Goal: Task Accomplishment & Management: Manage account settings

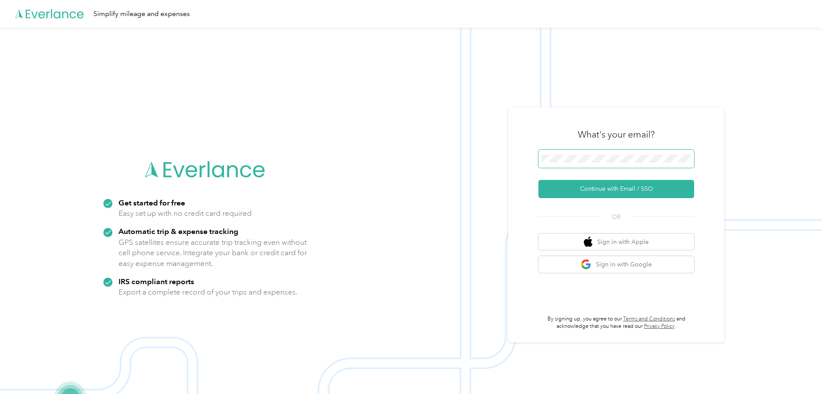
click at [596, 164] on span at bounding box center [616, 159] width 156 height 18
click at [610, 188] on button "Continue with Email / SSO" at bounding box center [616, 189] width 156 height 18
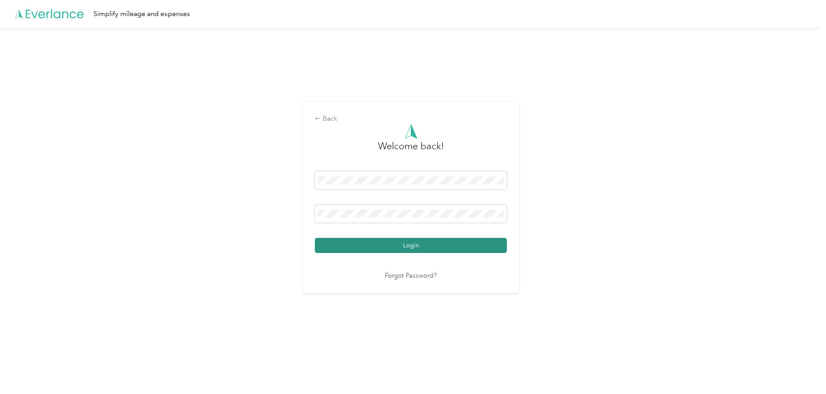
drag, startPoint x: 447, startPoint y: 233, endPoint x: 446, endPoint y: 242, distance: 8.7
click at [447, 234] on div "Login" at bounding box center [411, 212] width 192 height 82
click at [446, 242] on button "Login" at bounding box center [411, 245] width 192 height 15
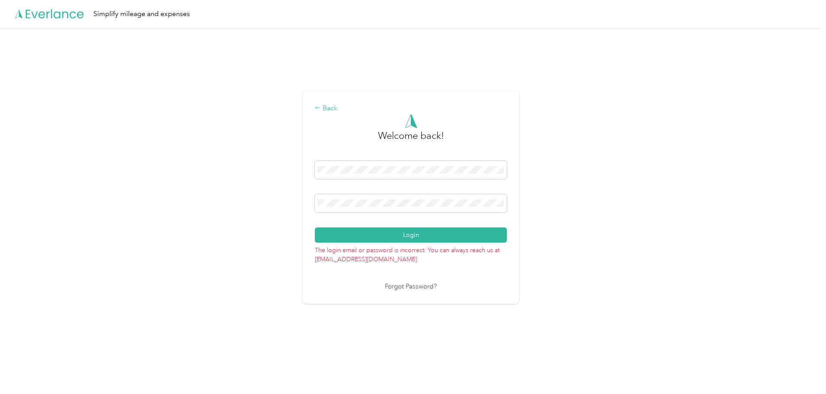
click at [321, 109] on icon at bounding box center [318, 108] width 6 height 6
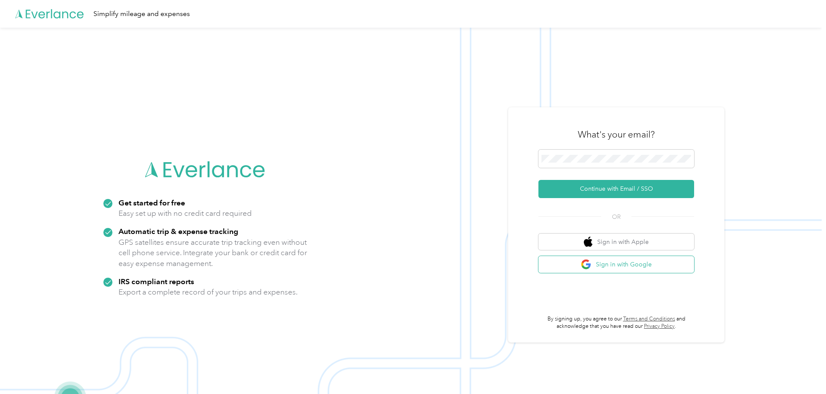
click at [615, 268] on button "Sign in with Google" at bounding box center [616, 264] width 156 height 17
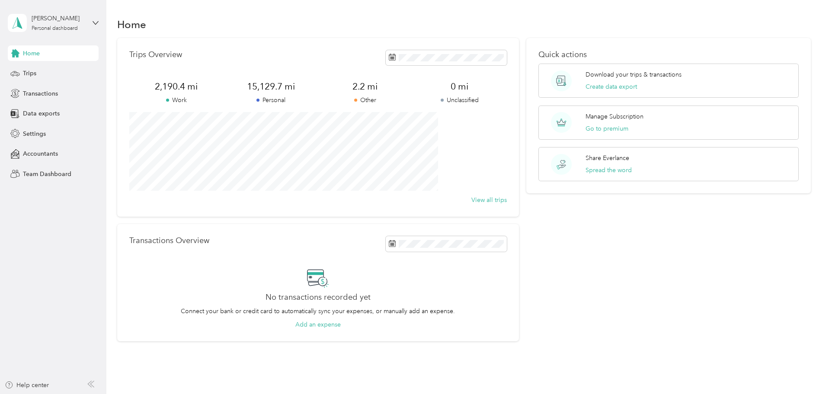
click at [73, 51] on div "Home" at bounding box center [53, 53] width 91 height 16
click at [38, 56] on span "Home" at bounding box center [31, 53] width 17 height 9
click at [54, 72] on div "Trips" at bounding box center [53, 74] width 91 height 16
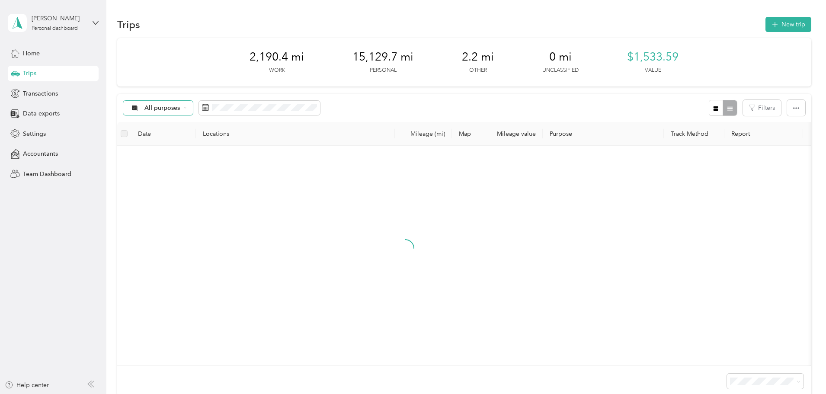
click at [180, 108] on span "All purposes" at bounding box center [162, 108] width 36 height 6
click at [180, 110] on span "All purposes" at bounding box center [162, 108] width 36 height 6
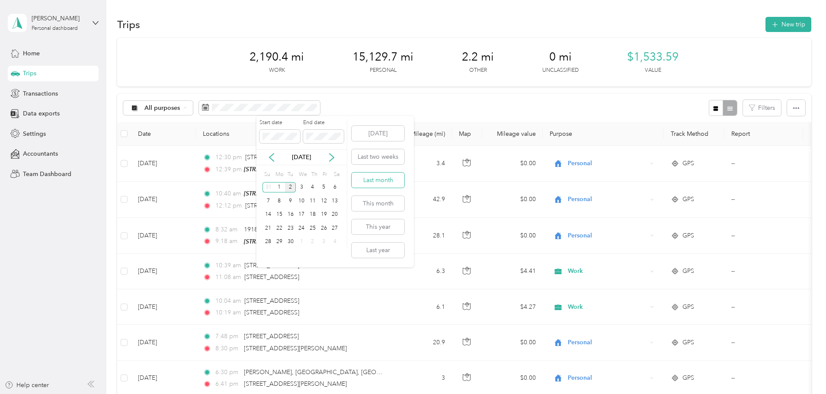
click at [386, 176] on button "Last month" at bounding box center [377, 179] width 53 height 15
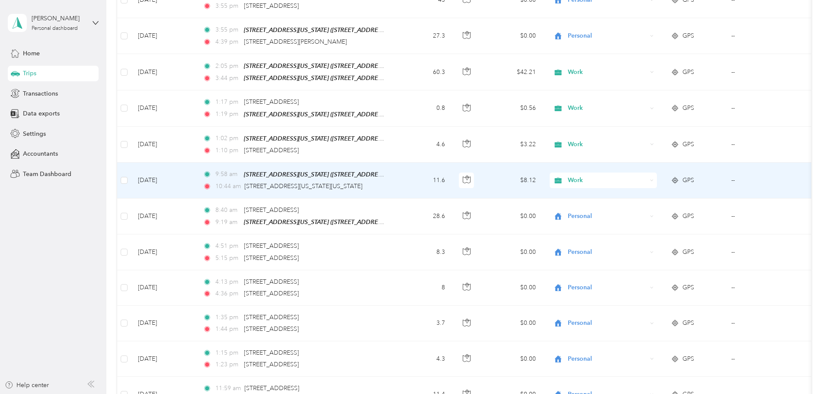
scroll to position [778, 0]
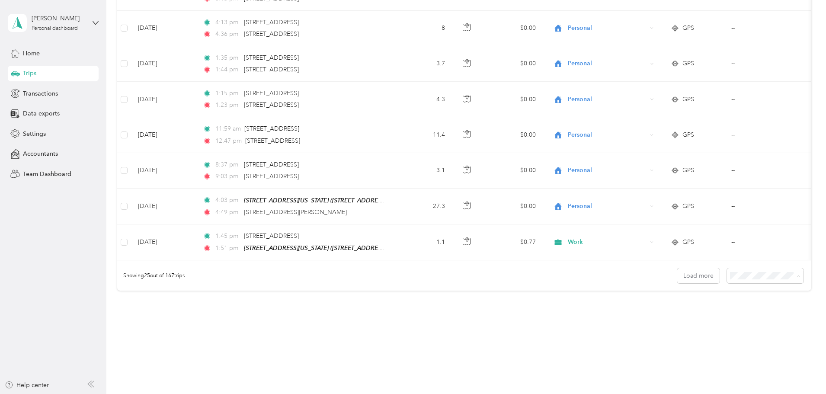
click at [699, 322] on span "100 per load" at bounding box center [690, 324] width 35 height 7
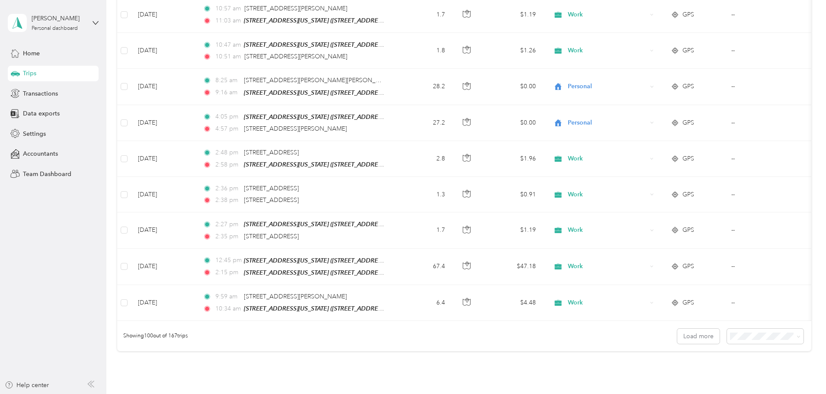
scroll to position [3464, 0]
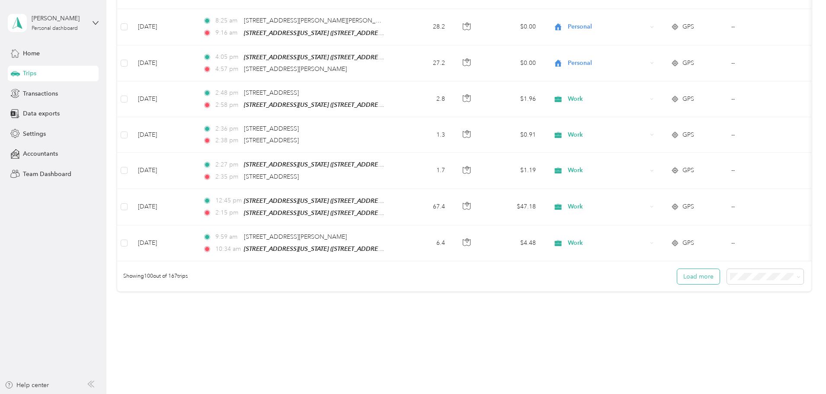
drag, startPoint x: 638, startPoint y: 261, endPoint x: 644, endPoint y: 260, distance: 6.1
click at [677, 269] on button "Load more" at bounding box center [698, 276] width 42 height 15
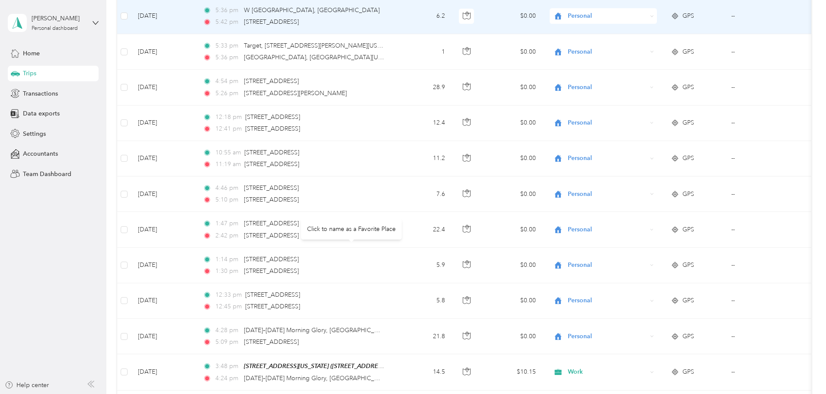
scroll to position [1426, 0]
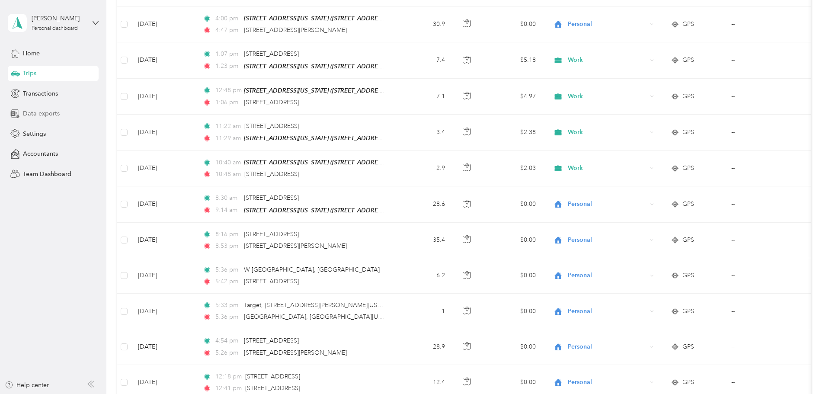
drag, startPoint x: 72, startPoint y: 117, endPoint x: 79, endPoint y: 108, distance: 10.5
click at [74, 106] on div "Data exports" at bounding box center [53, 114] width 91 height 16
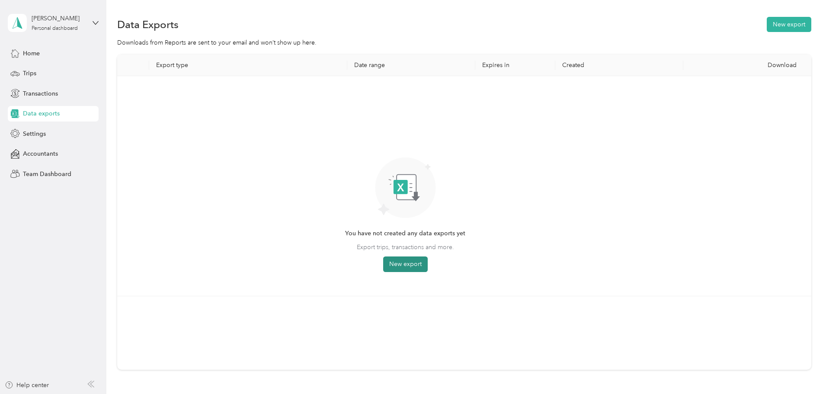
click at [427, 256] on button "New export" at bounding box center [405, 264] width 45 height 16
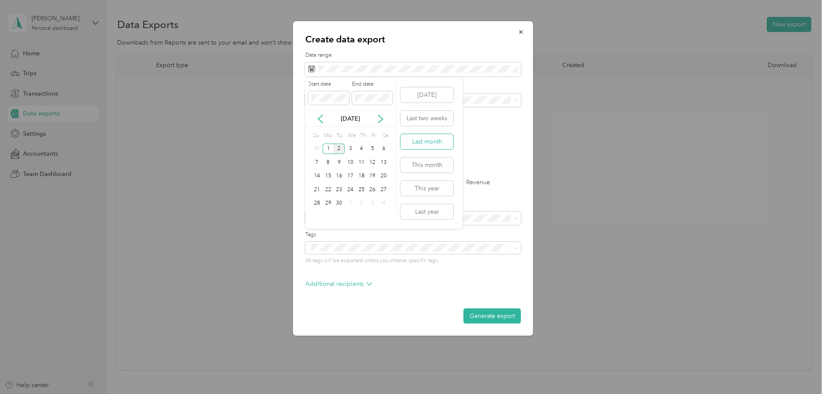
click at [433, 143] on button "Last month" at bounding box center [426, 141] width 53 height 15
click at [337, 136] on ol "All Work Personal Real Estate Other Charity Medical Moving Commute" at bounding box center [413, 165] width 216 height 121
click at [335, 183] on label "Trips" at bounding box center [341, 182] width 22 height 6
click at [341, 129] on div "Work" at bounding box center [413, 130] width 204 height 9
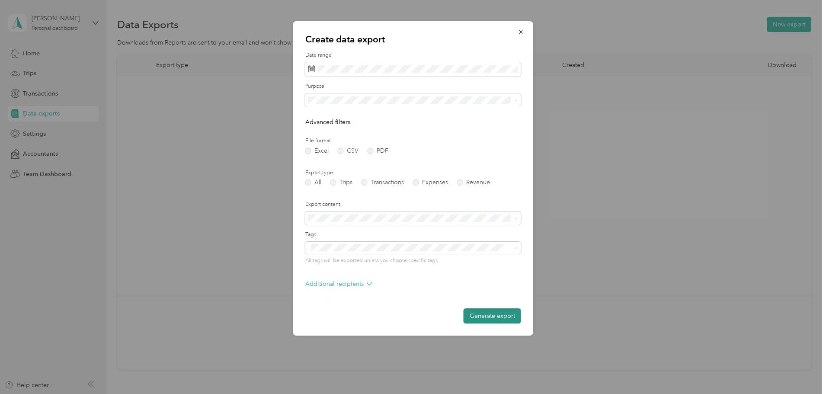
click at [507, 313] on button "Generate export" at bounding box center [491, 315] width 57 height 15
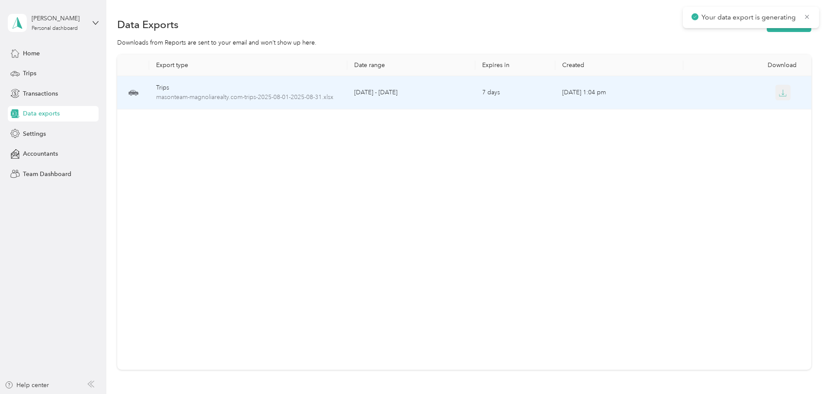
click at [778, 90] on icon "button" at bounding box center [782, 93] width 8 height 8
